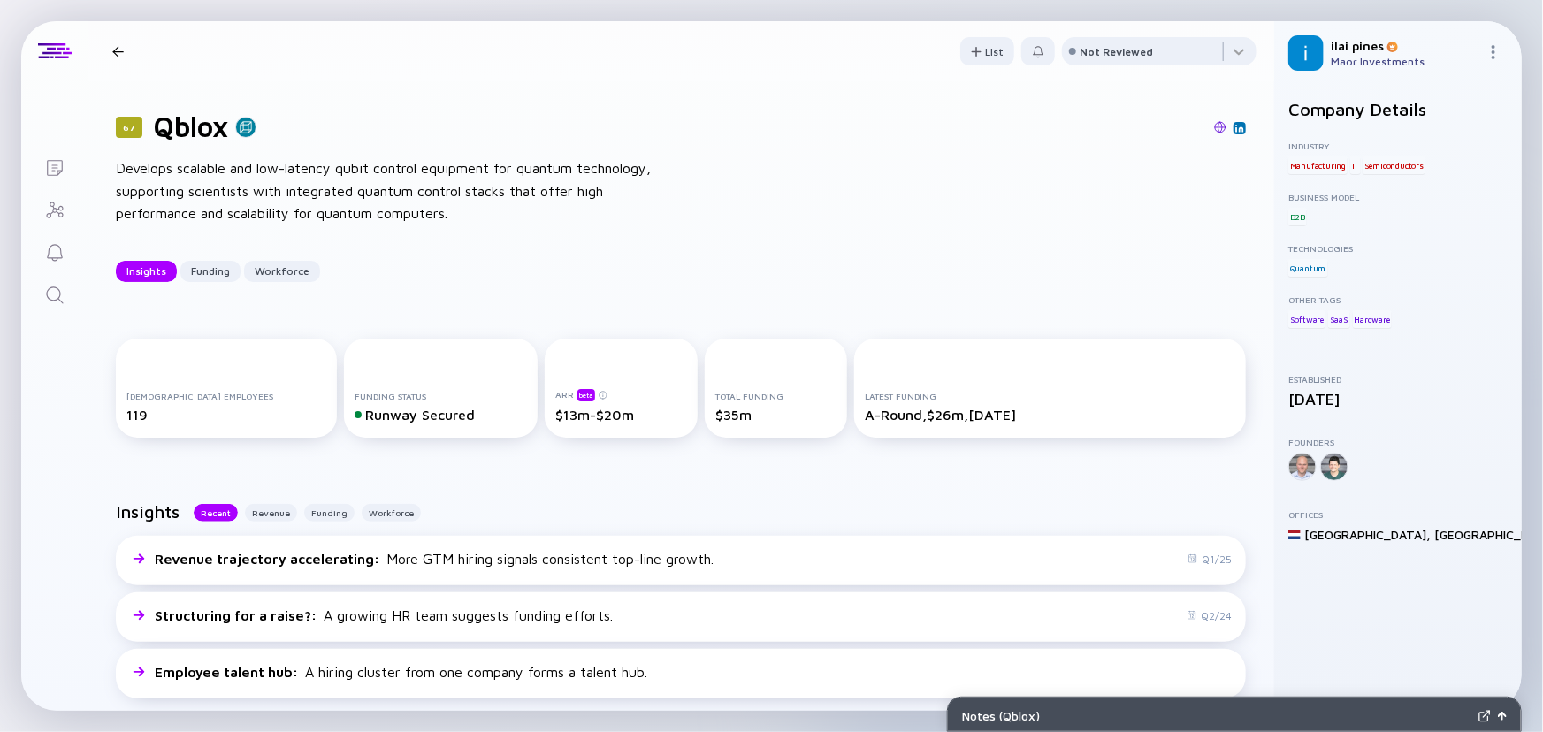
click at [640, 269] on div "Insights Funding Workforce" at bounding box center [681, 271] width 1130 height 21
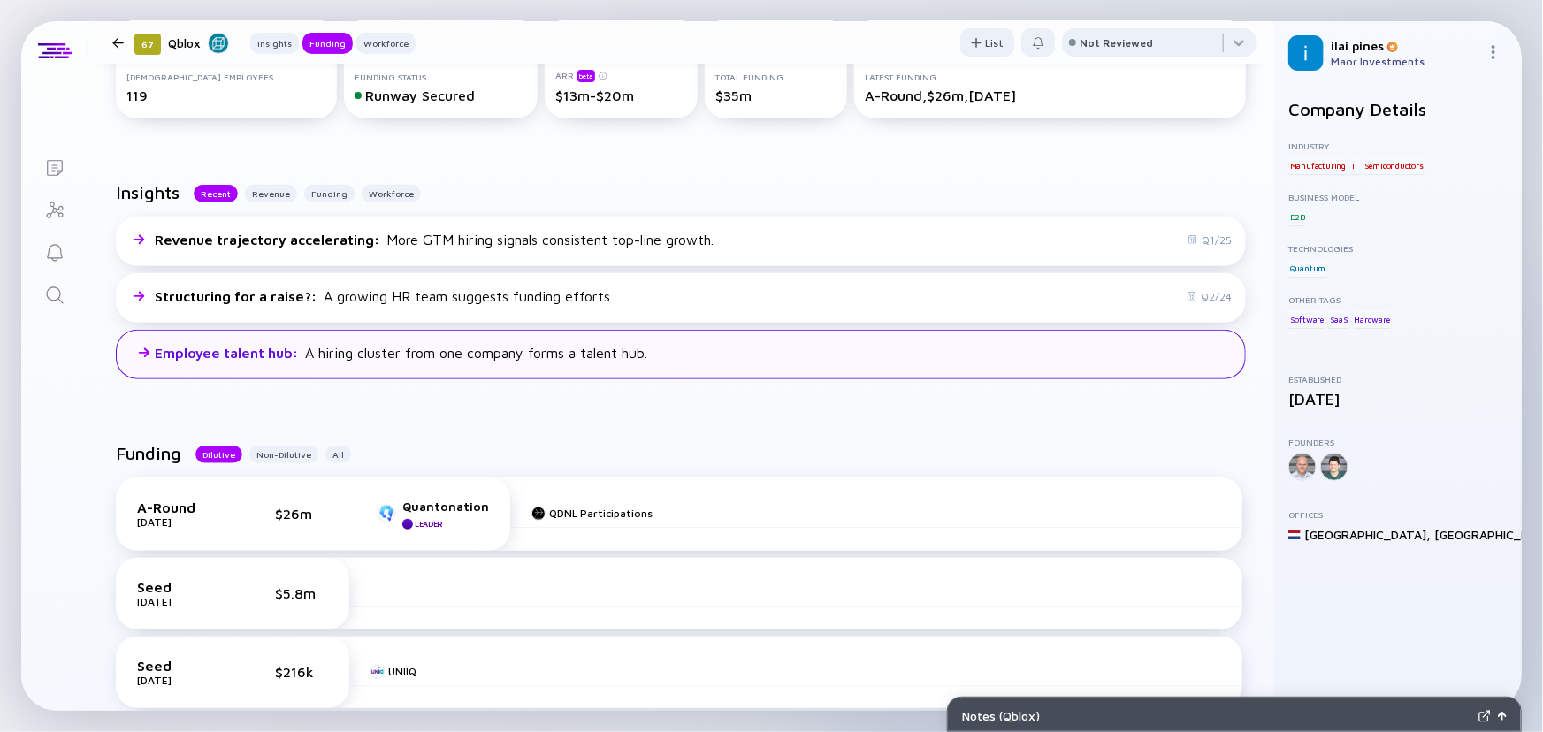
scroll to position [482, 0]
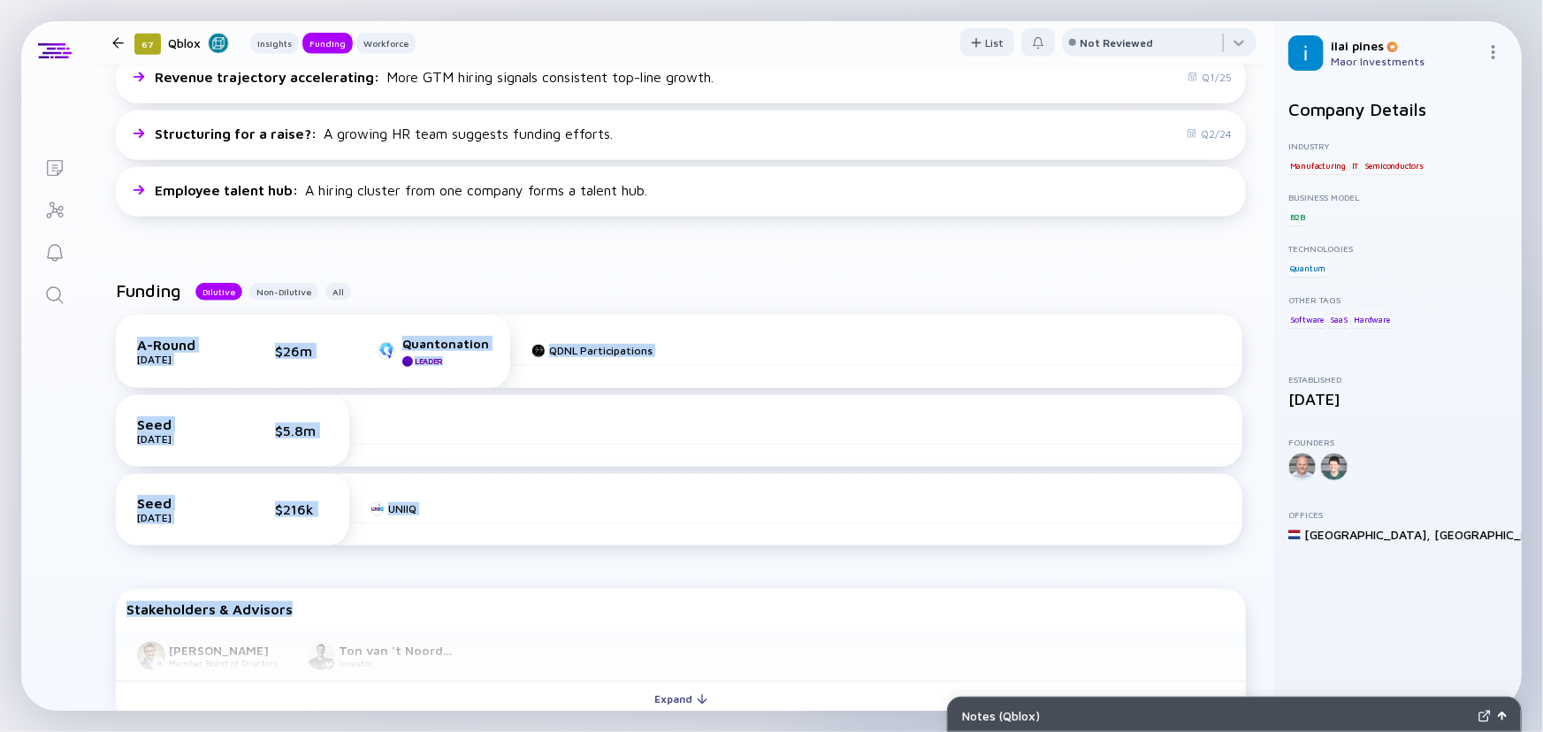
drag, startPoint x: 594, startPoint y: 274, endPoint x: 656, endPoint y: 578, distance: 310.4
click at [656, 578] on div "Funding Dilutive Non-Dilutive All A-Round [DATE] $26m Quantonation Leader QDNL …" at bounding box center [681, 502] width 1187 height 500
click at [653, 542] on div "Seed [DATE] $216k UNIIQ" at bounding box center [679, 510] width 1127 height 72
drag, startPoint x: 684, startPoint y: 448, endPoint x: 786, endPoint y: 281, distance: 195.6
click at [777, 301] on div "A-Round [DATE] $26m Quantonation Leader QDNL Participations Seed [DATE] $5.8m S…" at bounding box center [680, 434] width 1151 height 267
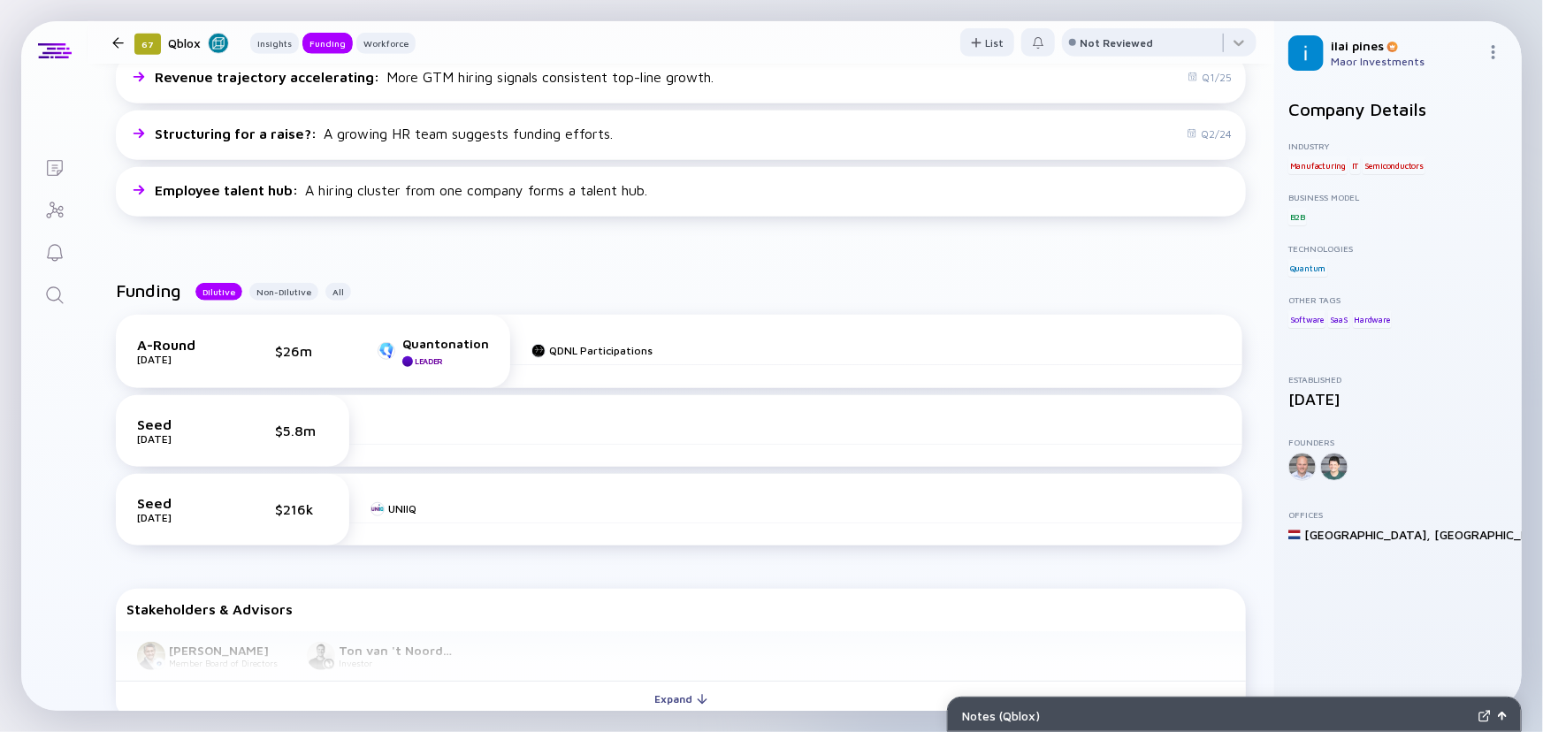
click at [792, 275] on div "Funding Dilutive Non-Dilutive All A-Round [DATE] $26m Quantonation Leader QDNL …" at bounding box center [681, 502] width 1187 height 500
drag, startPoint x: 792, startPoint y: 275, endPoint x: 682, endPoint y: 608, distance: 351.2
click at [682, 608] on div "Funding Dilutive Non-Dilutive All A-Round [DATE] $26m Quantonation Leader QDNL …" at bounding box center [681, 502] width 1187 height 500
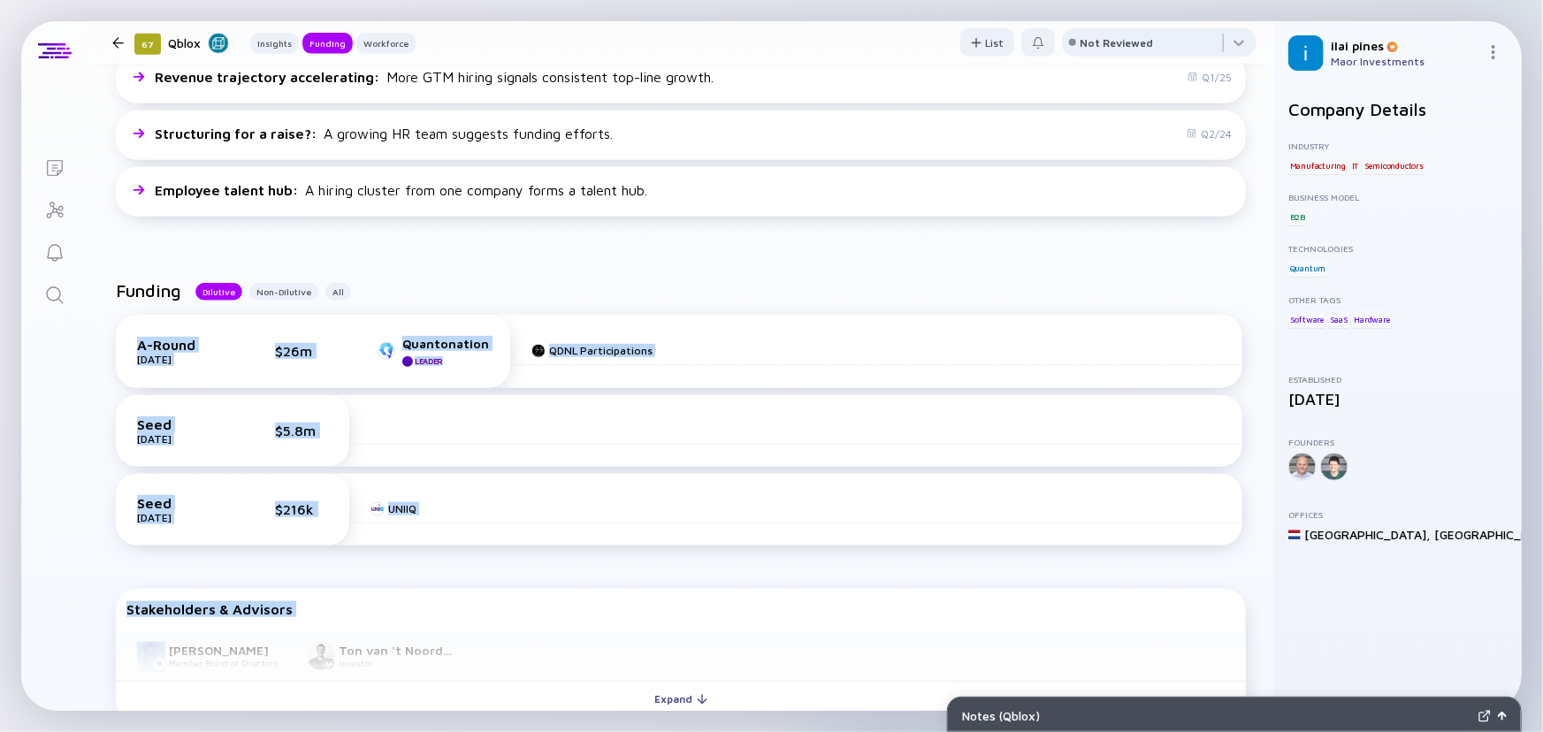
drag, startPoint x: 682, startPoint y: 608, endPoint x: 691, endPoint y: 576, distance: 34.1
click at [683, 608] on div "Stakeholders & Advisors" at bounding box center [680, 609] width 1109 height 16
click at [839, 293] on div "Funding Dilutive Non-Dilutive All" at bounding box center [681, 297] width 1130 height 34
drag, startPoint x: 839, startPoint y: 293, endPoint x: 722, endPoint y: 559, distance: 291.0
click at [722, 559] on div "Funding Dilutive Non-Dilutive All A-Round [DATE] $26m Quantonation Leader QDNL …" at bounding box center [681, 423] width 1130 height 287
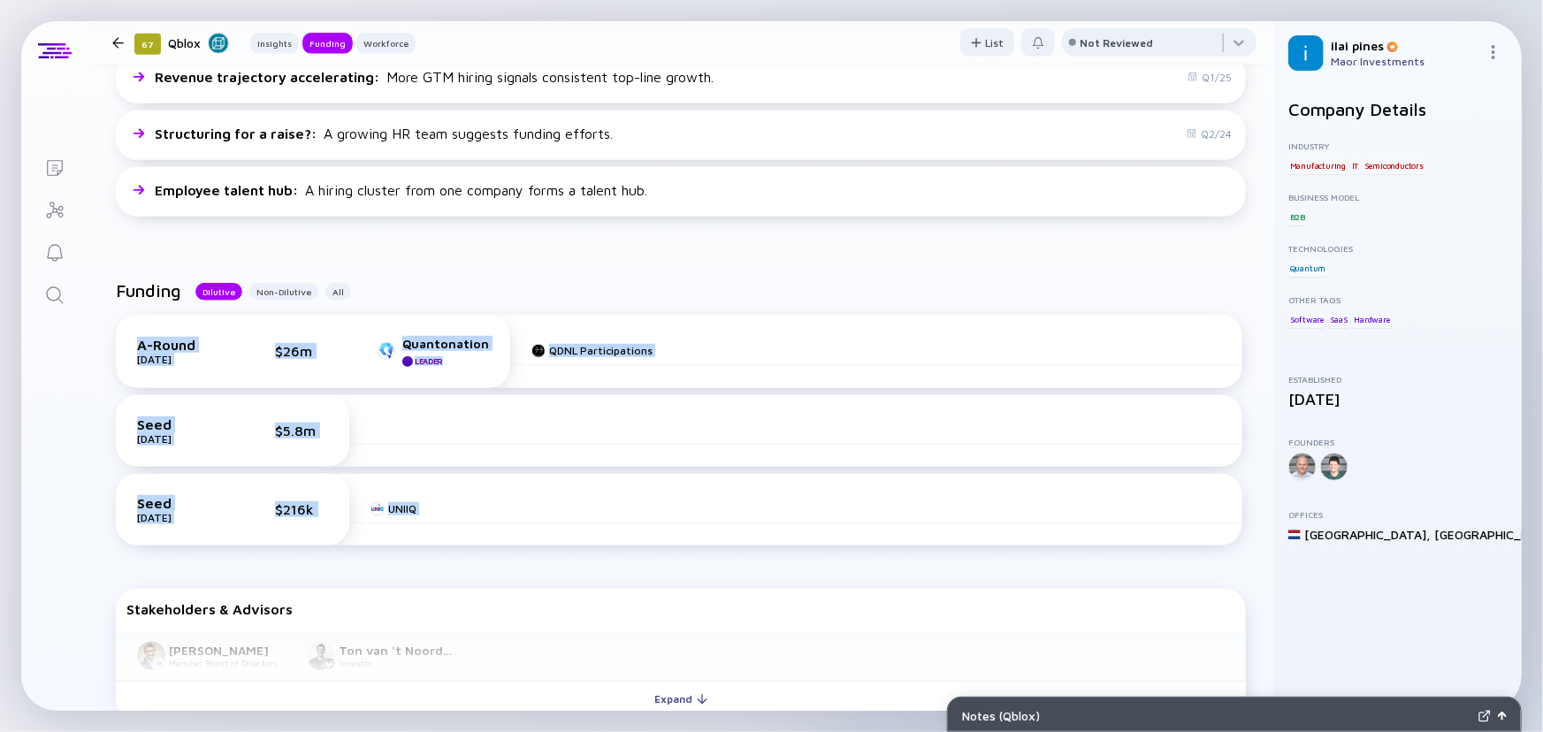
click at [725, 525] on div "Seed [DATE] $216k UNIIQ" at bounding box center [679, 510] width 1127 height 72
click at [804, 252] on div "Funding Dilutive Non-Dilutive All A-Round [DATE] $26m Quantonation Leader QDNL …" at bounding box center [681, 502] width 1187 height 500
drag, startPoint x: 804, startPoint y: 251, endPoint x: 698, endPoint y: 542, distance: 309.7
click at [698, 542] on div "Funding Dilutive Non-Dilutive All A-Round [DATE] $26m Quantonation Leader QDNL …" at bounding box center [681, 502] width 1187 height 500
click at [698, 542] on div "Seed [DATE] $216k UNIIQ" at bounding box center [679, 510] width 1127 height 72
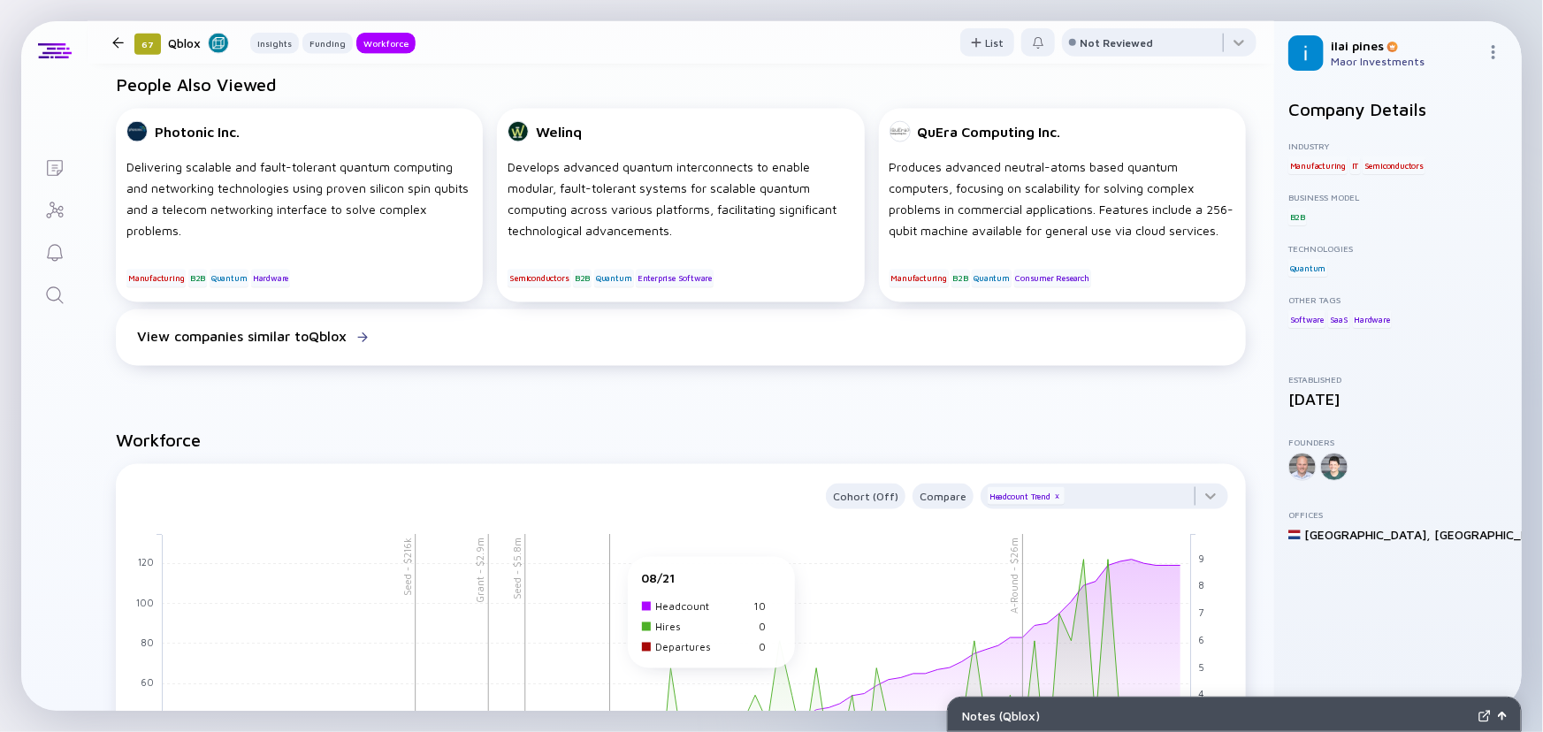
scroll to position [1286, 0]
